Goal: Task Accomplishment & Management: Use online tool/utility

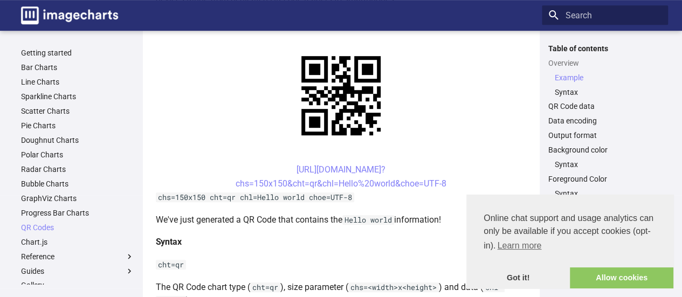
scroll to position [253, 0]
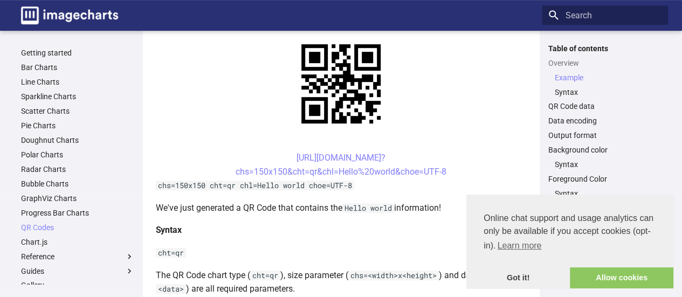
drag, startPoint x: 689, startPoint y: 16, endPoint x: 685, endPoint y: 47, distance: 31.1
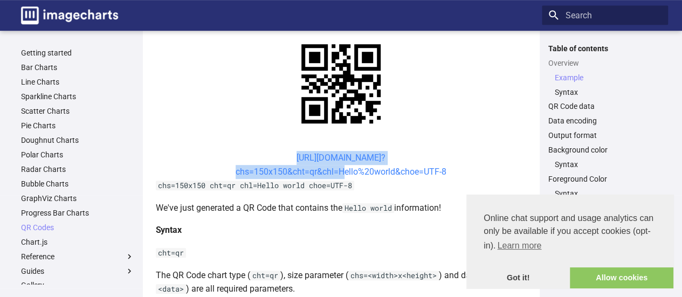
drag, startPoint x: 271, startPoint y: 158, endPoint x: 339, endPoint y: 171, distance: 68.7
click at [339, 171] on center "[URL][DOMAIN_NAME]? chs=150x150&cht=qr&chl=Hello%20world&choe=UTF-8" at bounding box center [341, 165] width 371 height 28
copy link "[URL][DOMAIN_NAME]? chs=150x150&cht=qr&chl="
click at [342, 176] on link "[URL][DOMAIN_NAME]? chs=150x150&cht=qr&chl=Hello%20world&choe=UTF-8" at bounding box center [341, 165] width 211 height 24
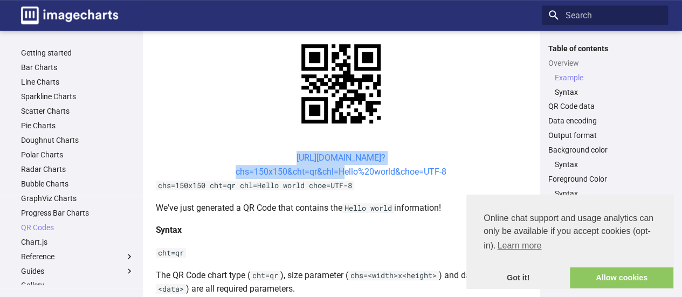
drag, startPoint x: 275, startPoint y: 157, endPoint x: 337, endPoint y: 173, distance: 64.1
click at [337, 173] on center "[URL][DOMAIN_NAME]? chs=150x150&cht=qr&chl=Hello%20world&choe=UTF-8" at bounding box center [341, 165] width 371 height 28
copy link "[URL][DOMAIN_NAME]? chs=150x150&cht=qr&chl="
